Goal: Task Accomplishment & Management: Use online tool/utility

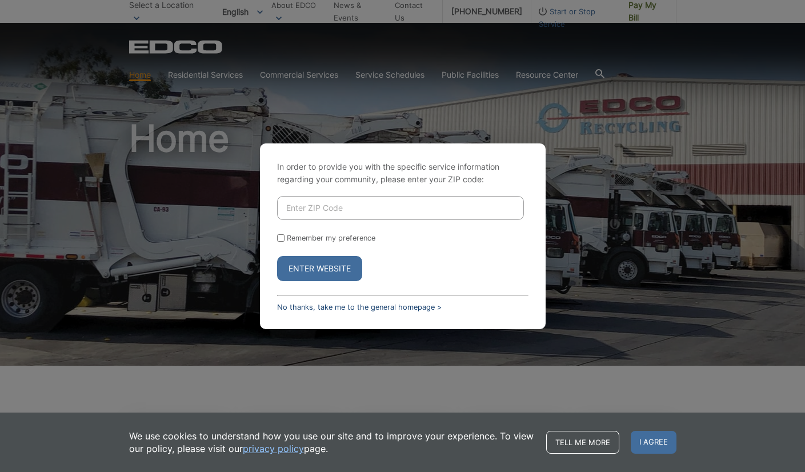
click at [330, 306] on link "No thanks, take me to the general homepage >" at bounding box center [359, 307] width 165 height 9
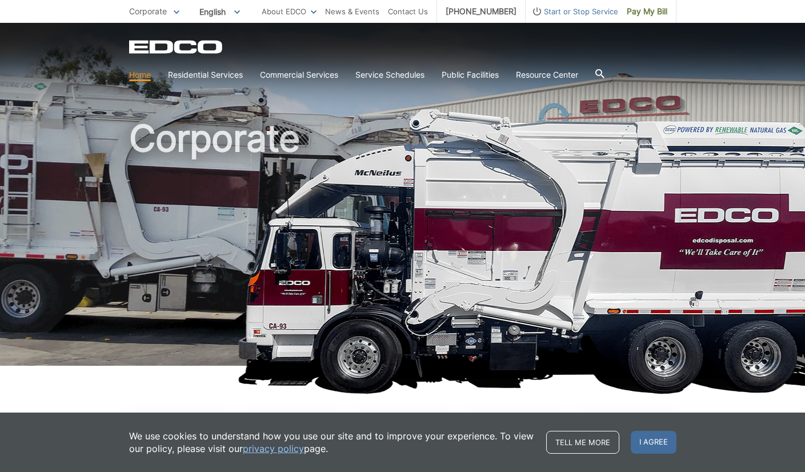
click at [650, 15] on span "Pay My Bill" at bounding box center [647, 11] width 41 height 13
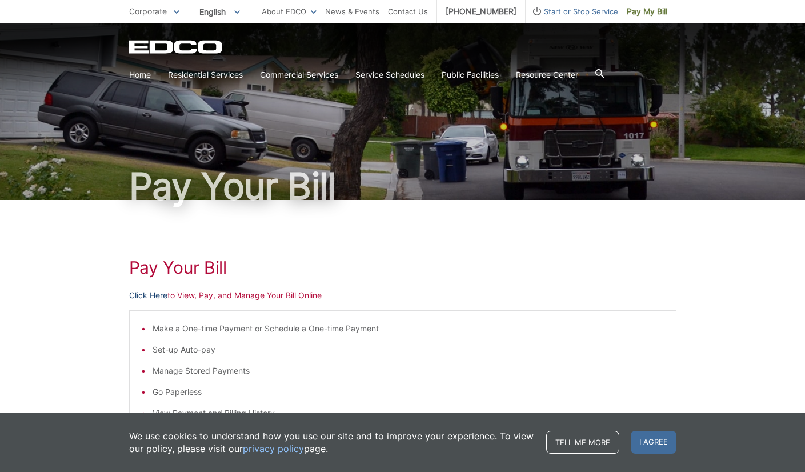
click at [156, 293] on link "Click Here" at bounding box center [148, 295] width 38 height 13
